Goal: Check status: Check status

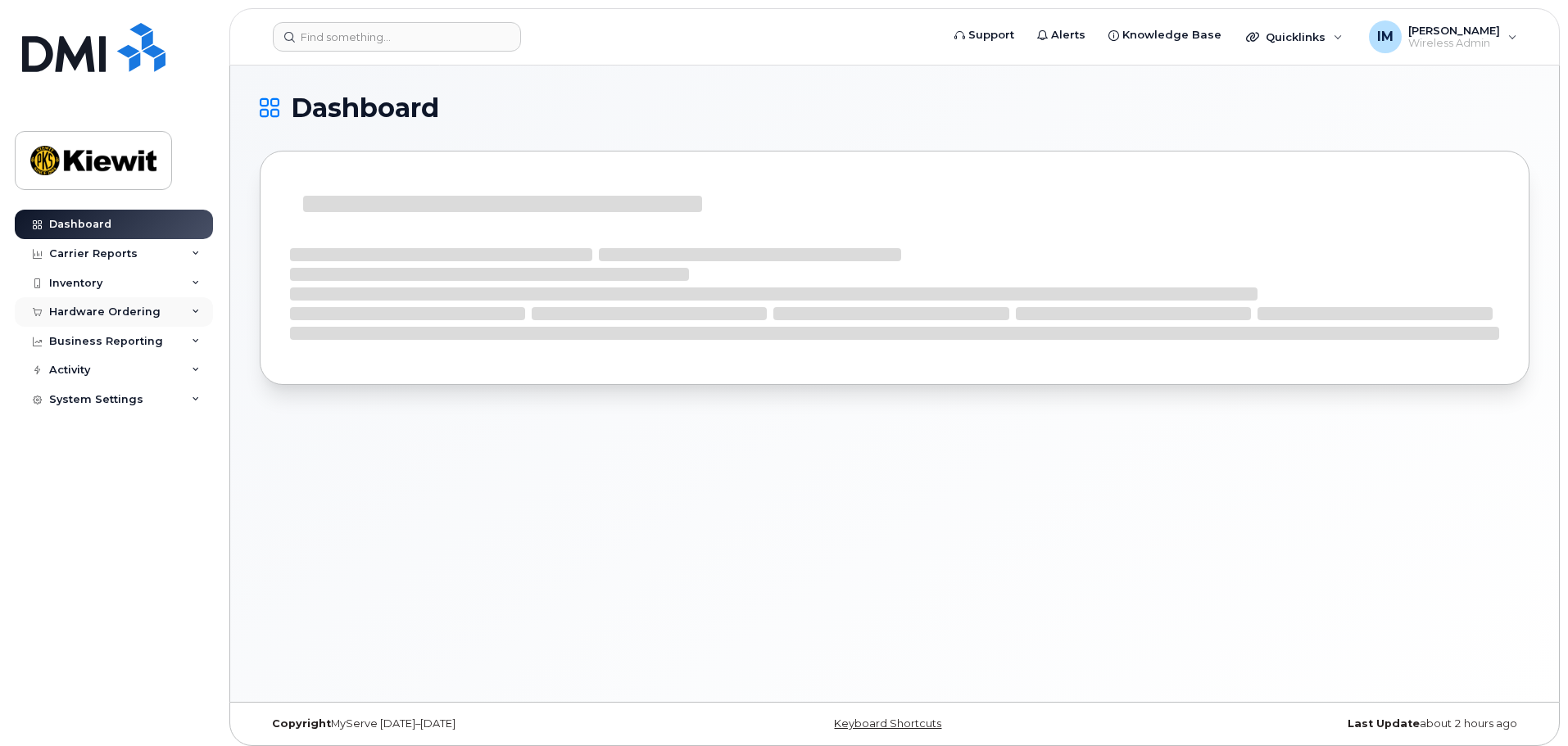
click at [107, 318] on div "Hardware Ordering" at bounding box center [105, 312] width 112 height 13
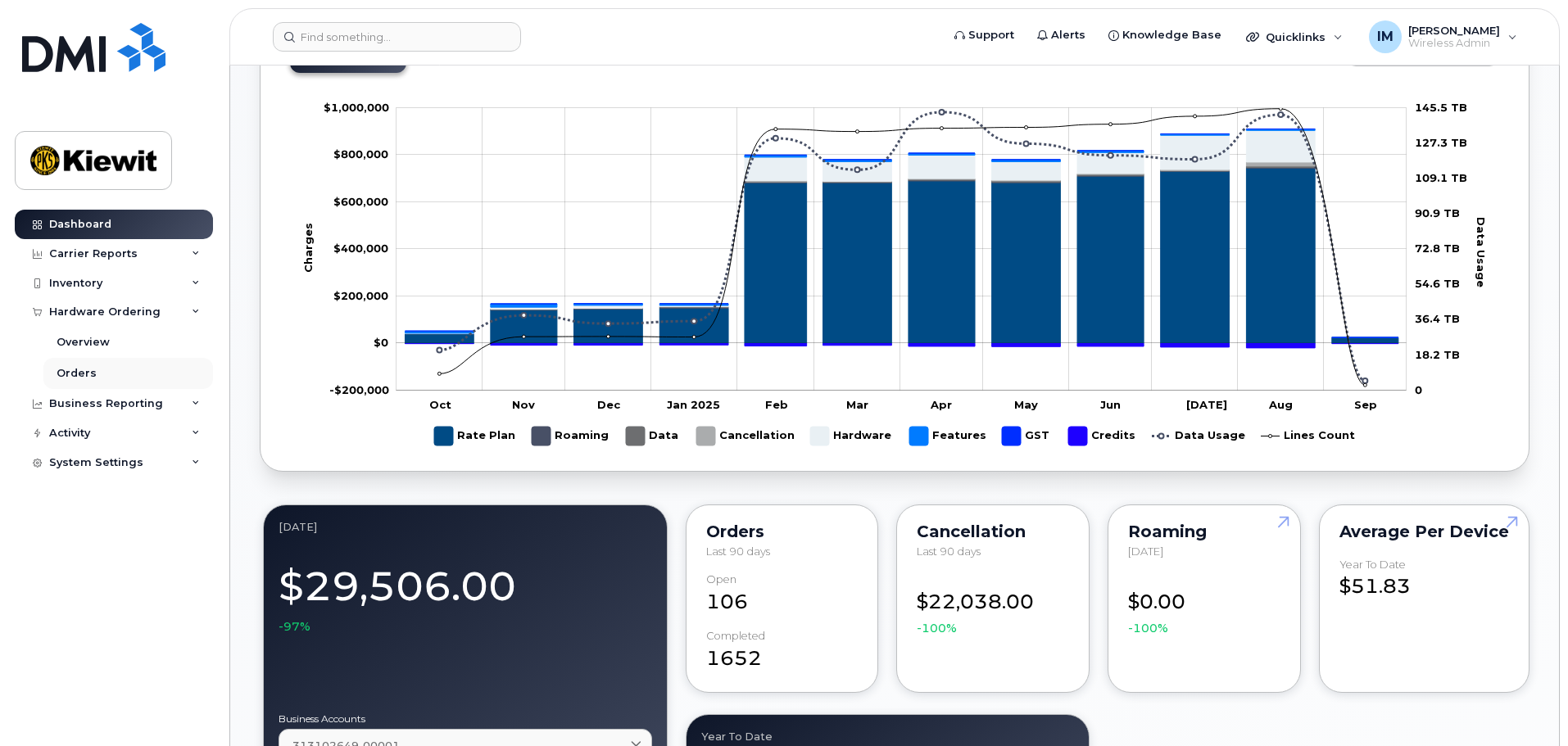
scroll to position [941, 0]
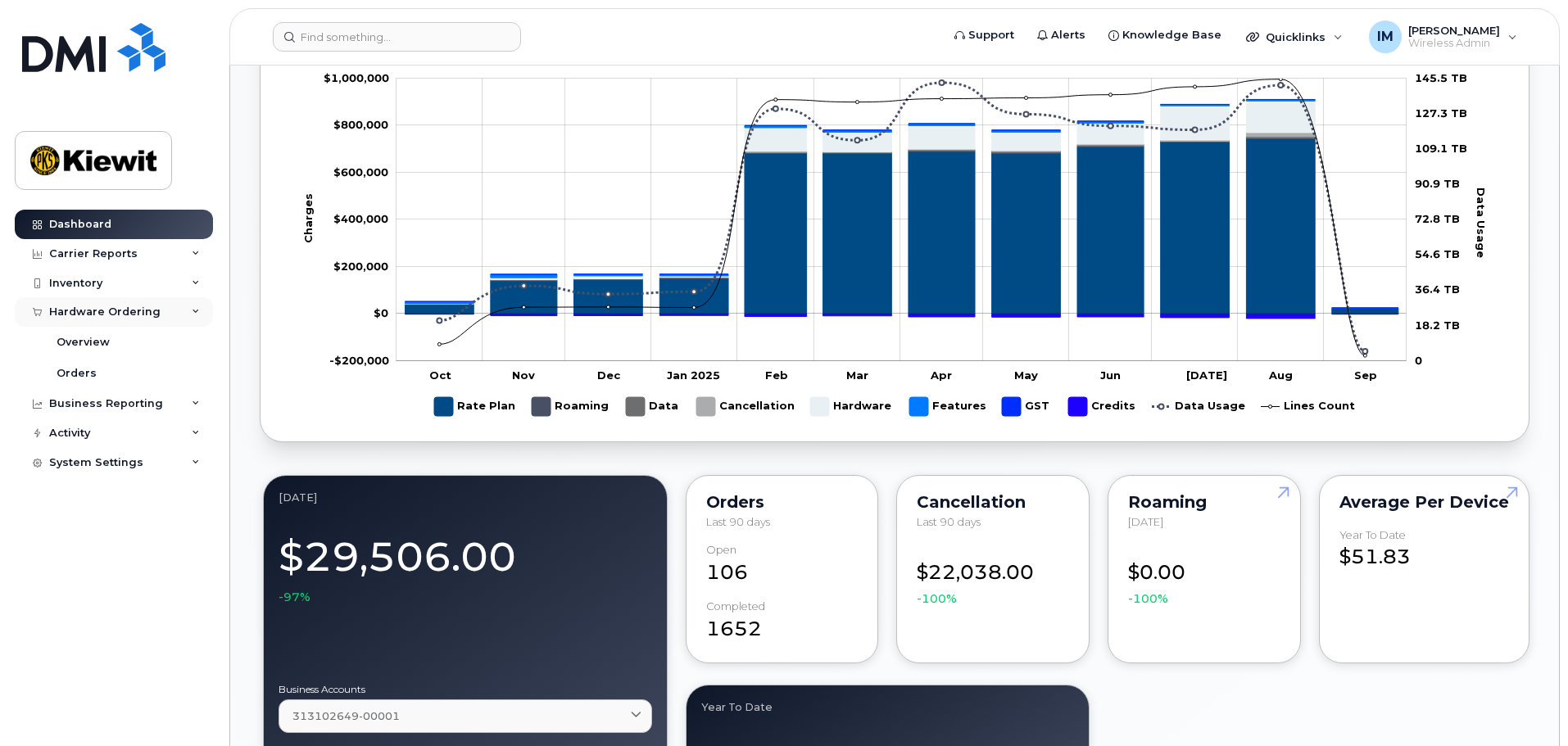
click at [81, 311] on div "Hardware Ordering" at bounding box center [105, 312] width 112 height 13
click at [83, 311] on div "Hardware Ordering" at bounding box center [105, 312] width 112 height 13
click at [82, 345] on div "Overview" at bounding box center [83, 342] width 53 height 15
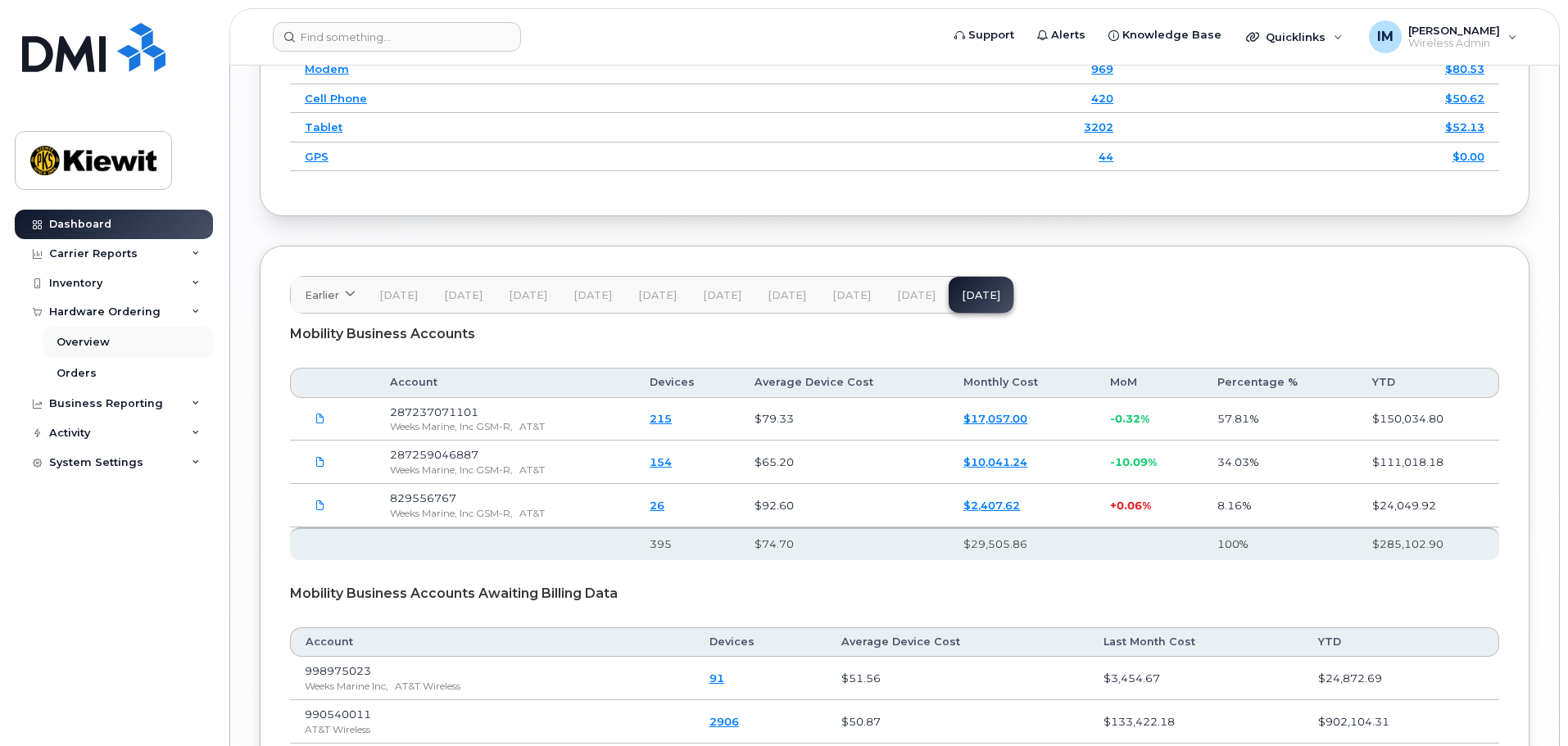
scroll to position [2579, 0]
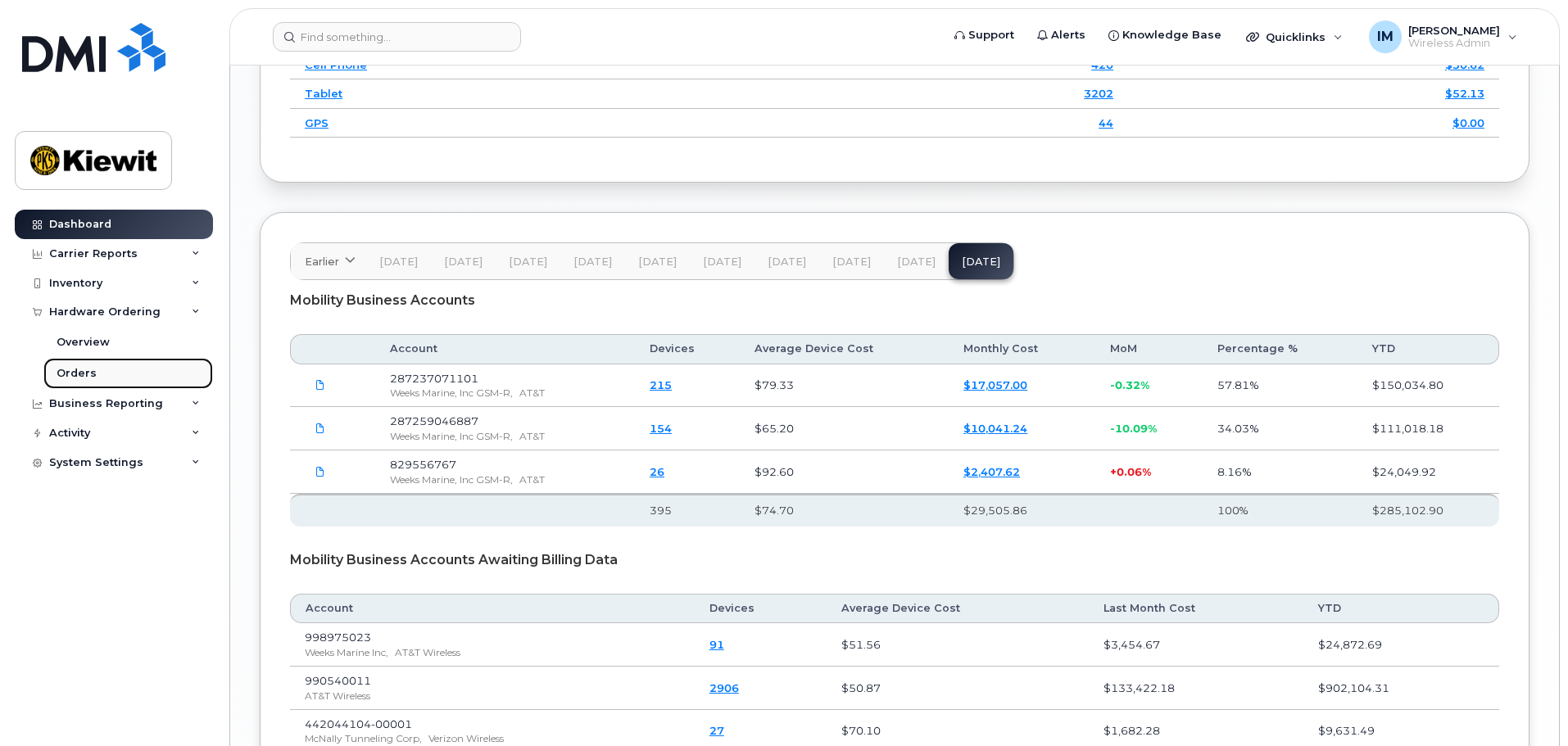
click at [87, 373] on div "Orders" at bounding box center [77, 373] width 40 height 15
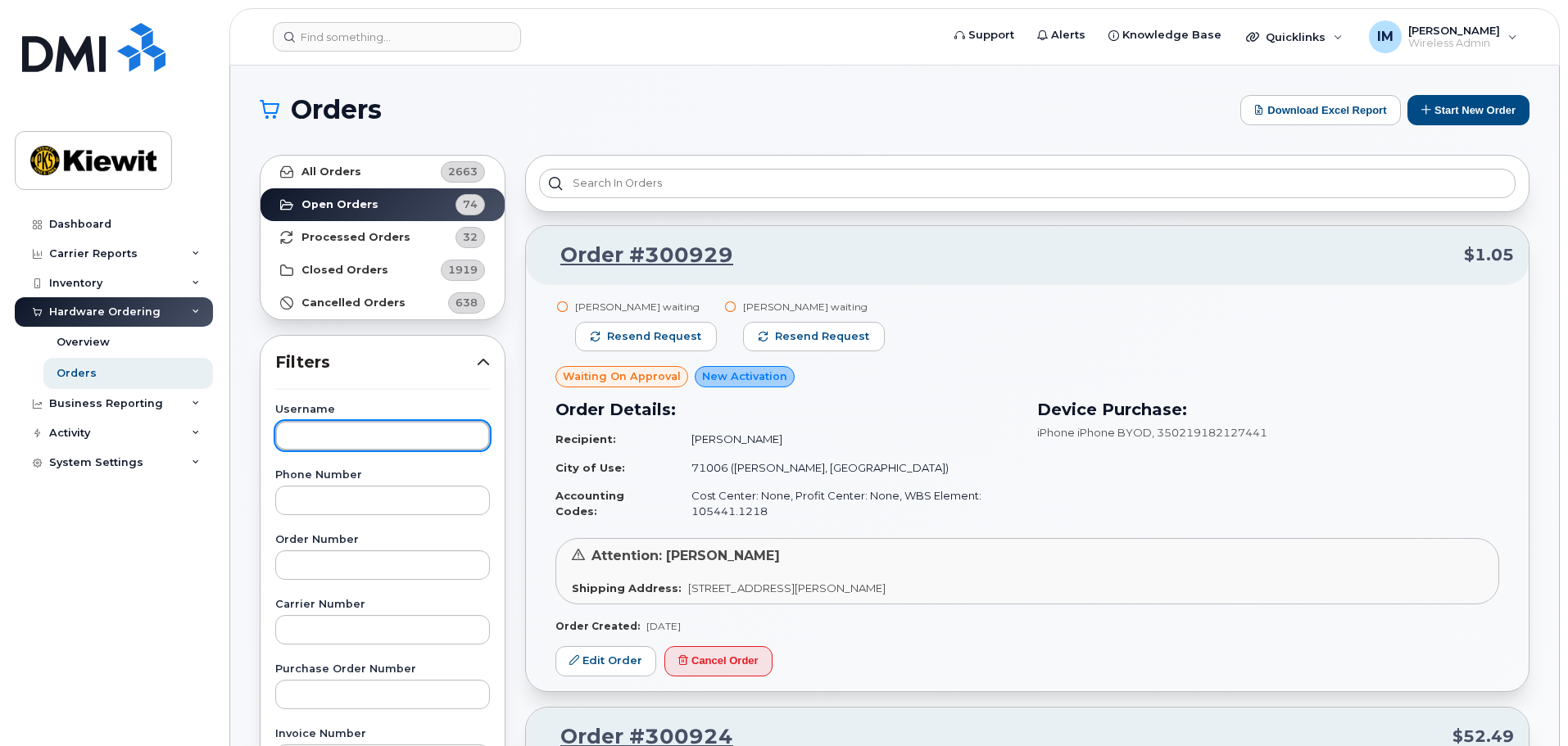
click at [329, 434] on input "text" at bounding box center [383, 435] width 215 height 29
type input "denise Renteria"
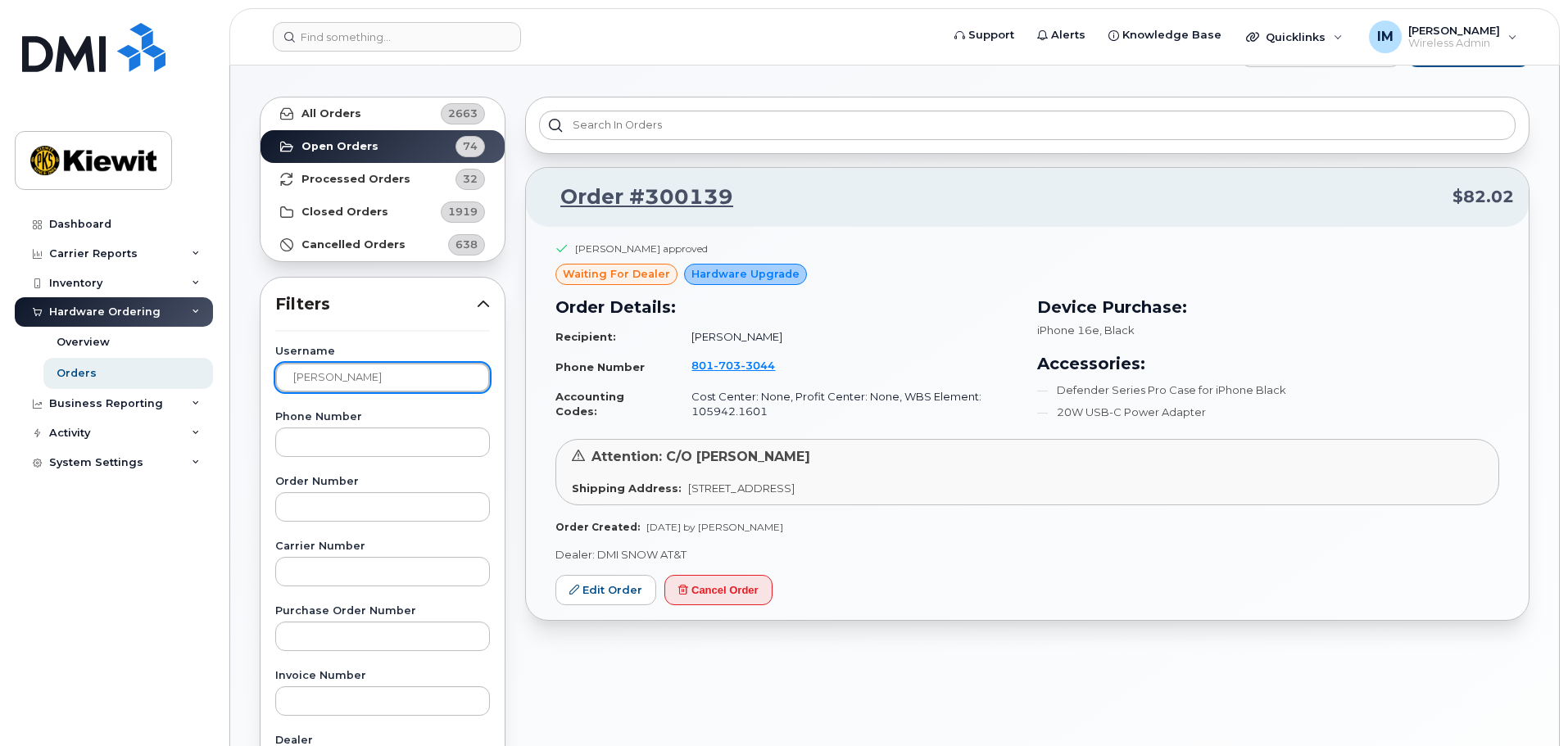
scroll to position [82, 0]
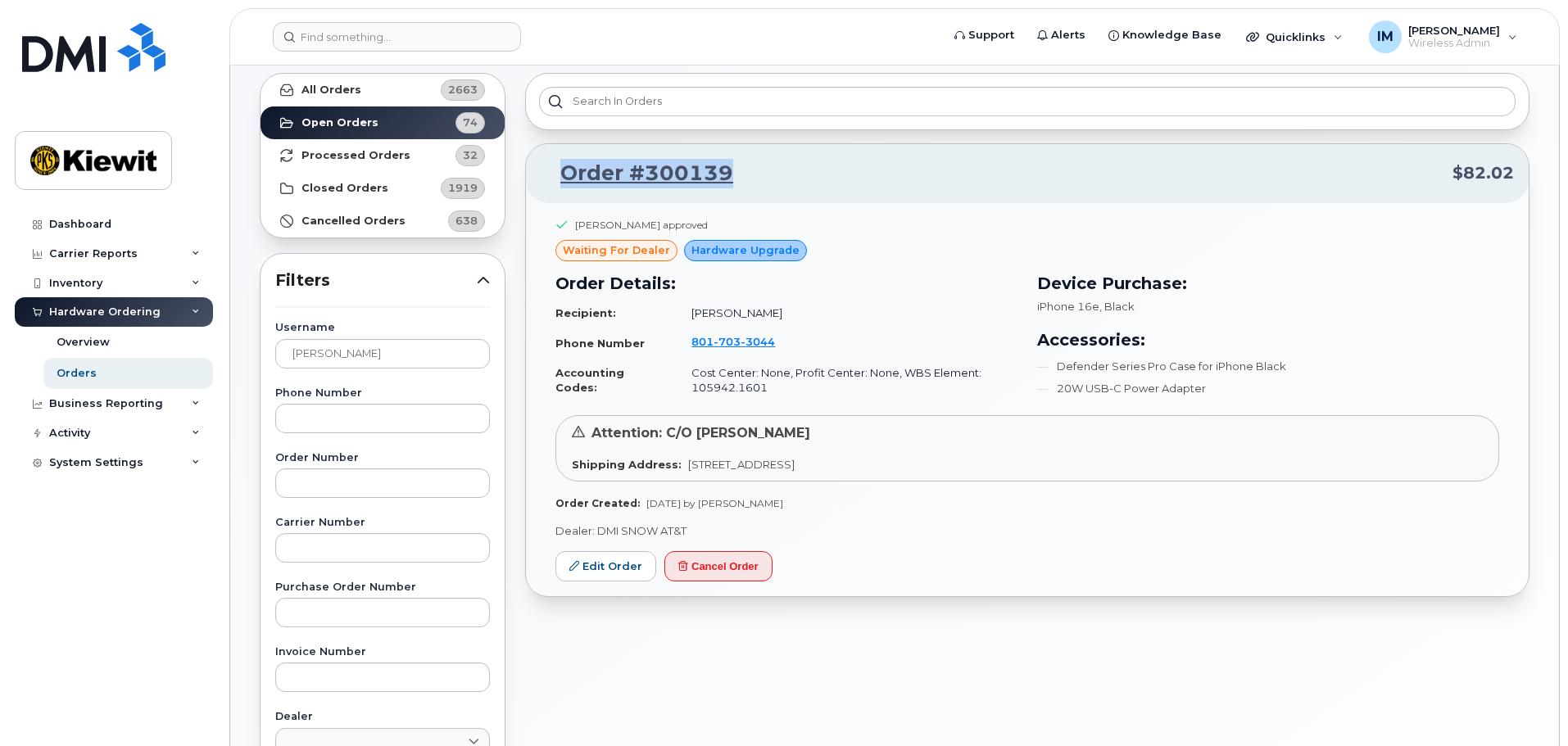
drag, startPoint x: 754, startPoint y: 178, endPoint x: 564, endPoint y: 177, distance: 190.0
click at [564, 177] on p "Order #300139 $82.02" at bounding box center [1027, 173] width 973 height 29
copy link "Order #300139"
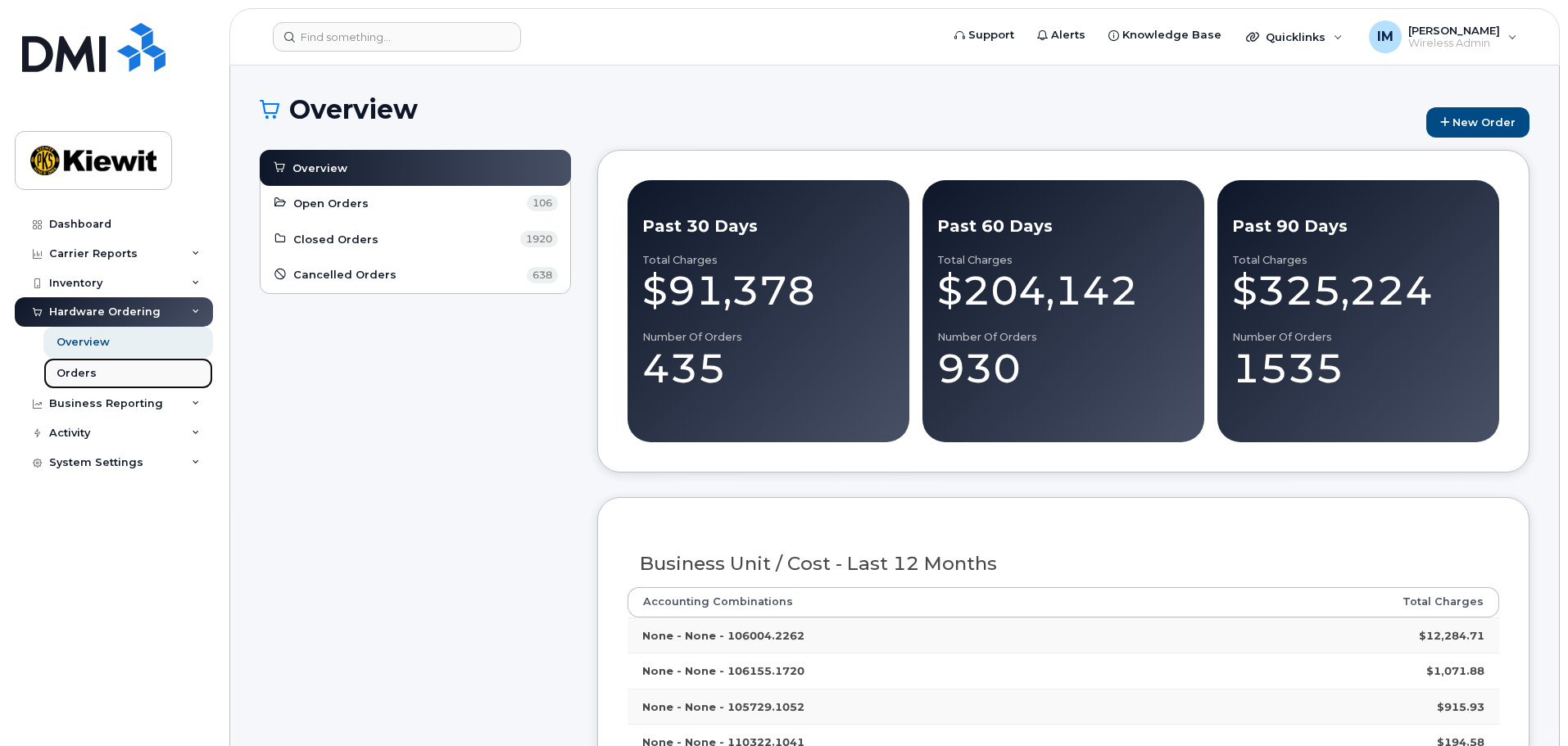
click at [77, 371] on div "Orders" at bounding box center [77, 373] width 40 height 15
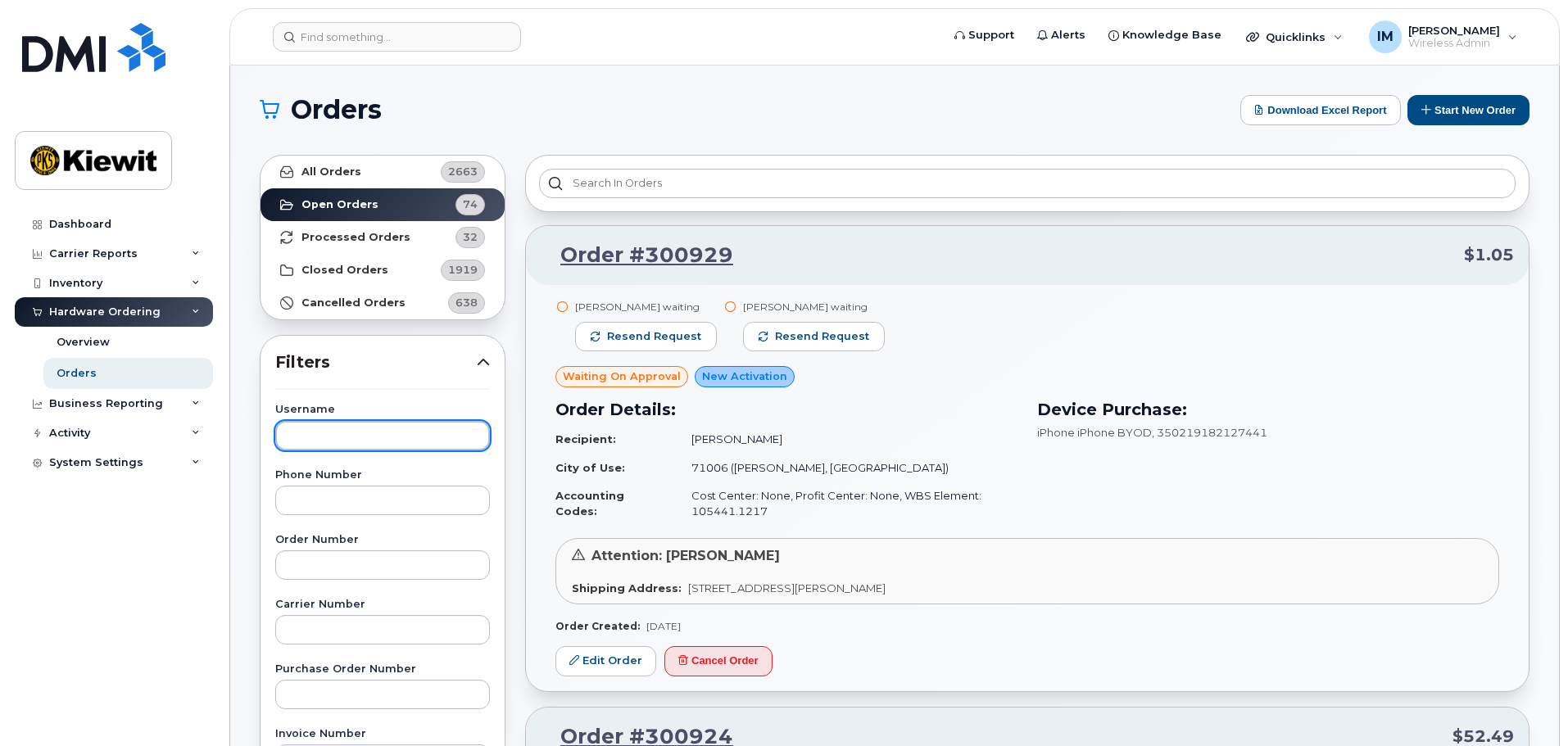
click at [418, 429] on input "text" at bounding box center [383, 435] width 215 height 29
type input "denise renteria"
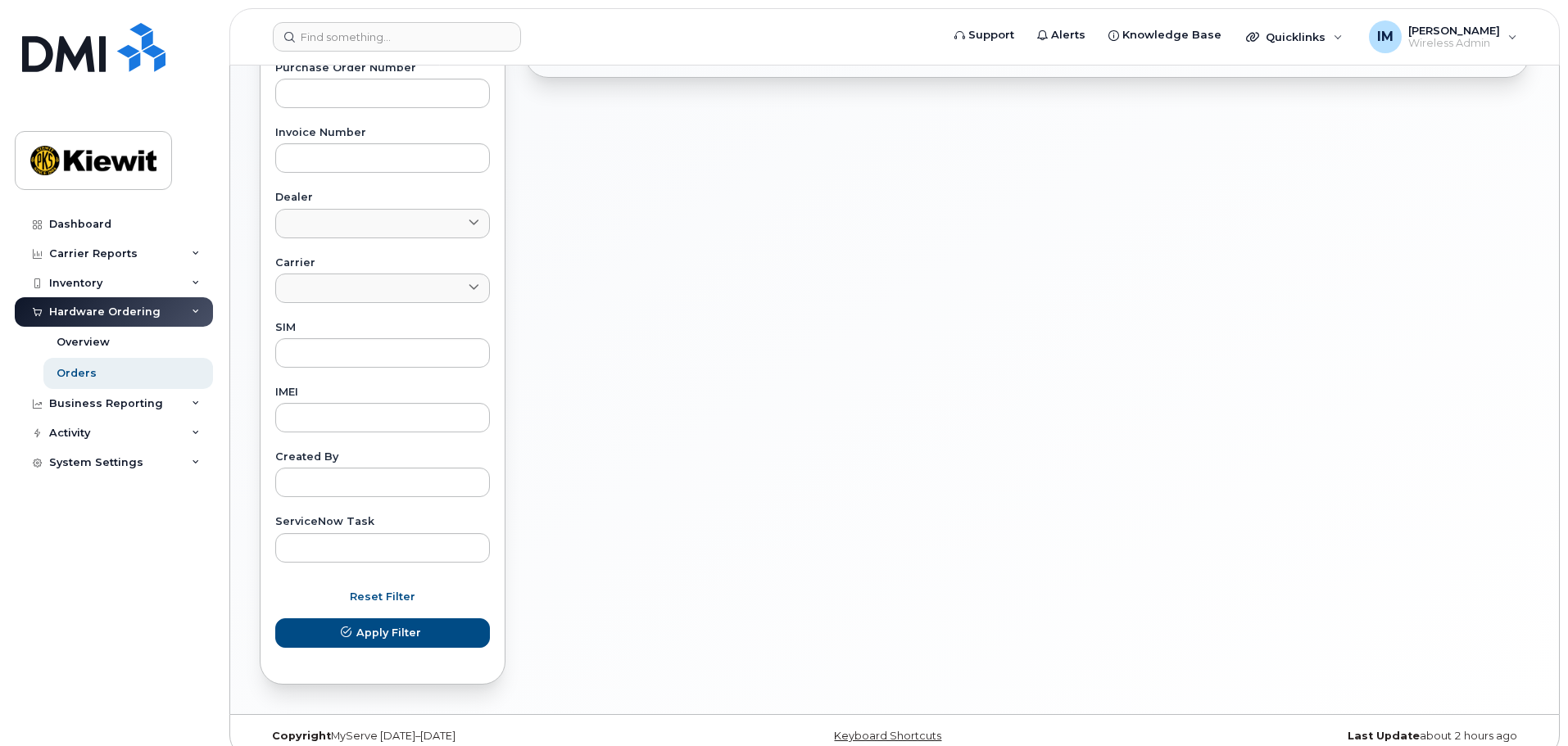
scroll to position [622, 0]
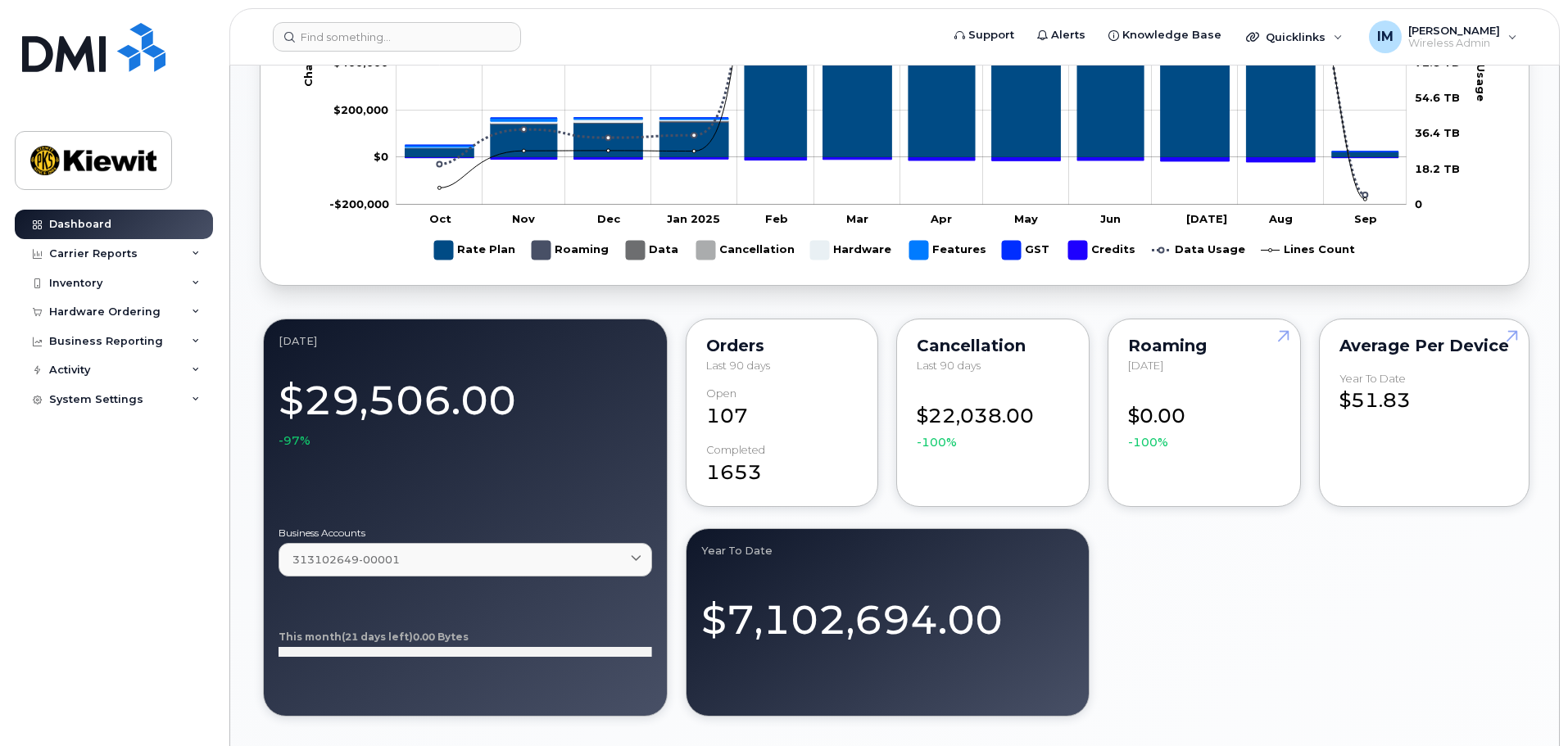
scroll to position [1147, 0]
